Goal: Transaction & Acquisition: Purchase product/service

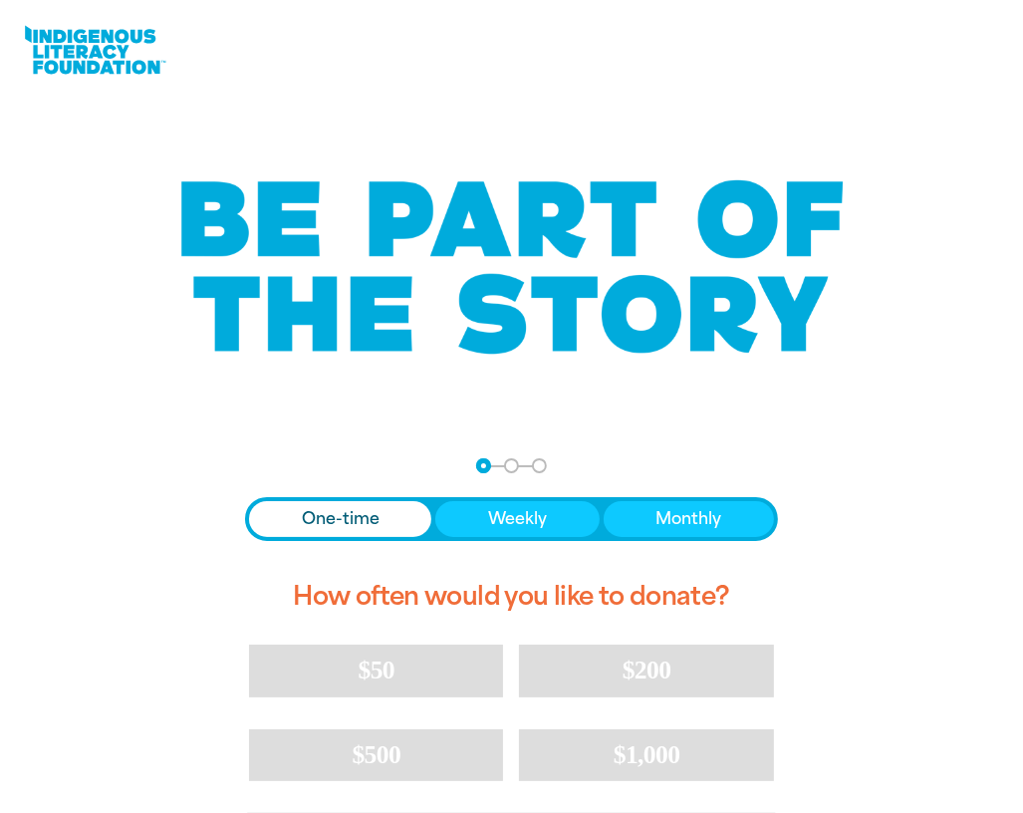
scroll to position [333, 0]
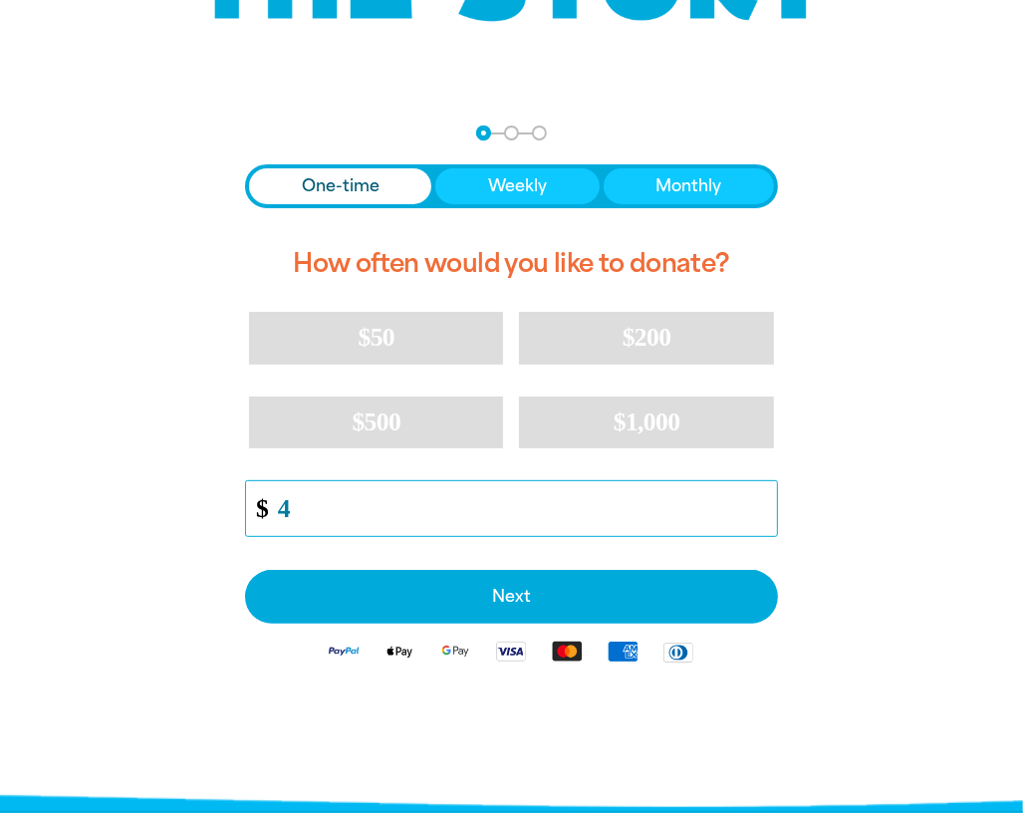
type input "5"
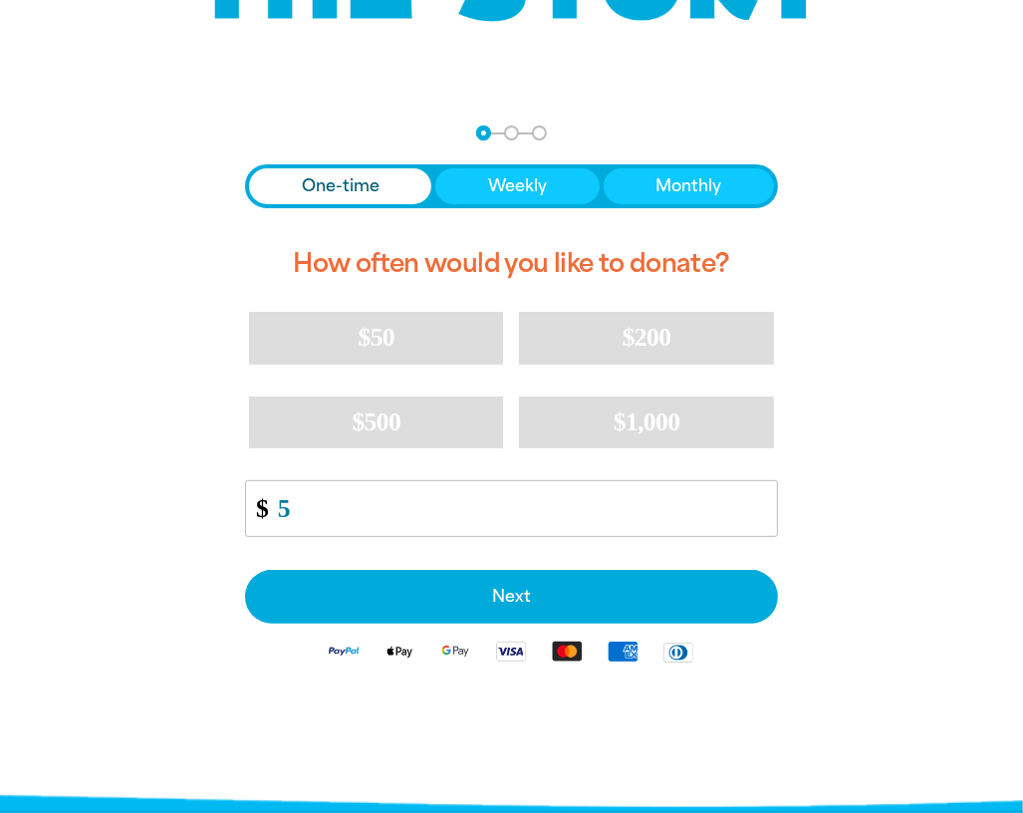
scroll to position [0, 0]
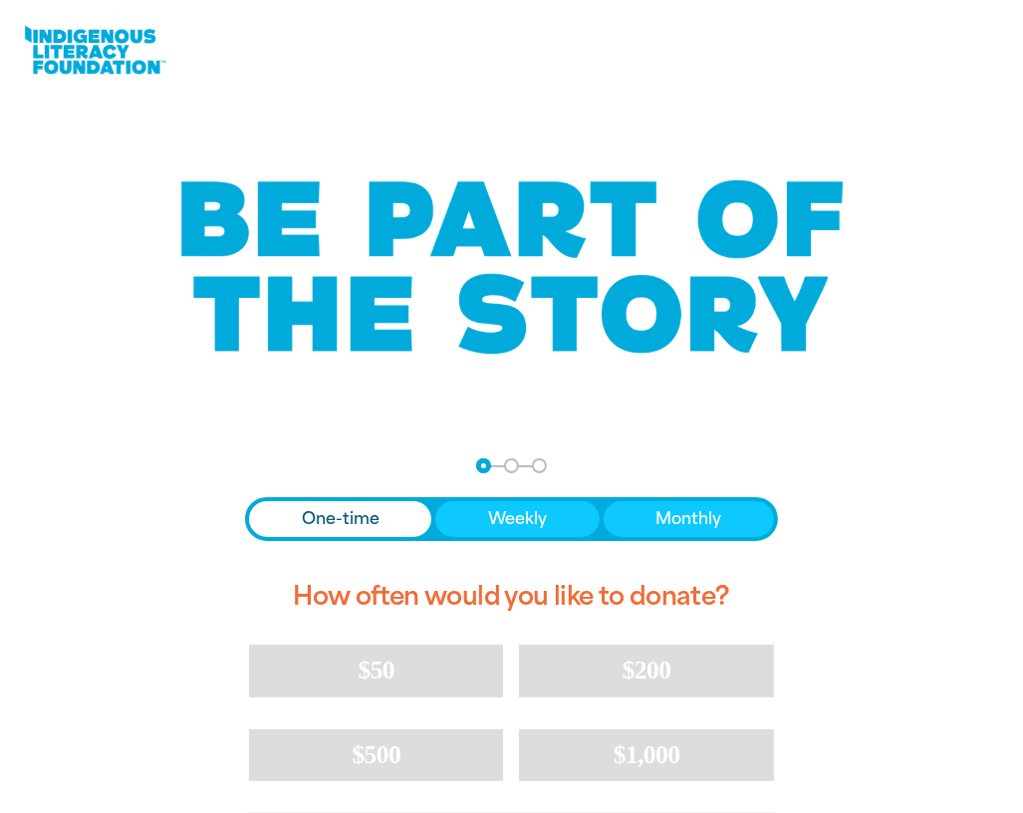
click at [512, 267] on img at bounding box center [511, 267] width 697 height 254
click at [95, 50] on link at bounding box center [94, 50] width 149 height 61
